Goal: Task Accomplishment & Management: Use online tool/utility

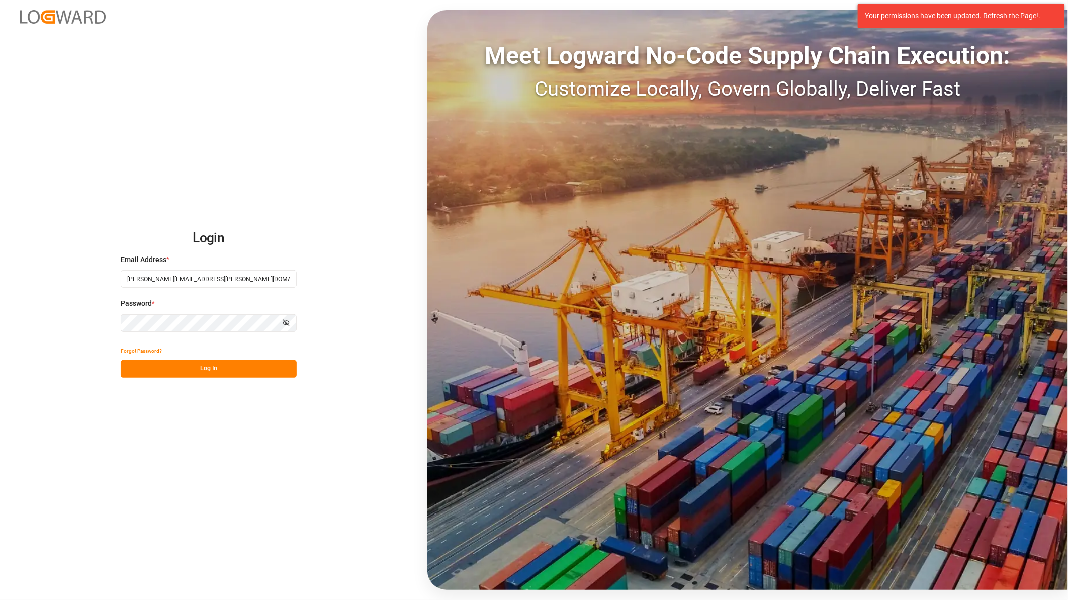
click at [217, 368] on button "Log In" at bounding box center [209, 369] width 176 height 18
